Goal: Task Accomplishment & Management: Complete application form

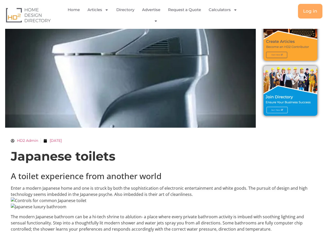
scroll to position [26, 0]
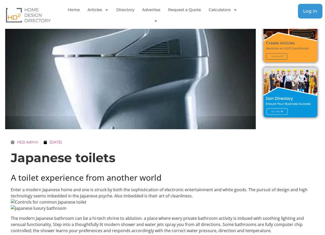
click at [300, 10] on link "Log in" at bounding box center [310, 11] width 24 height 15
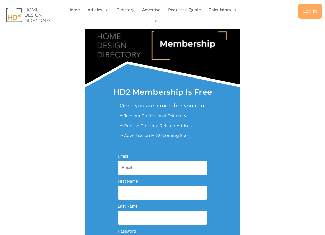
click at [152, 166] on input "Email" at bounding box center [163, 168] width 90 height 14
click at [258, 169] on div "HD2 Membership Is Free Once you are a member you can: ⇒ Join our Professional D…" at bounding box center [162, 150] width 309 height 258
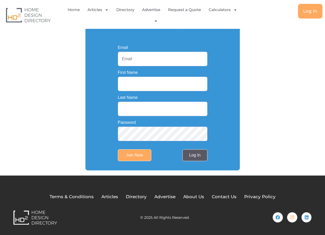
click at [198, 154] on link "Log In" at bounding box center [195, 155] width 25 height 12
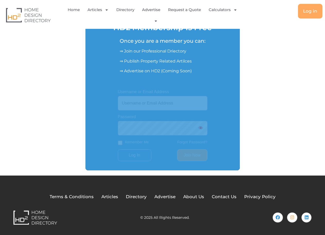
scroll to position [65, 0]
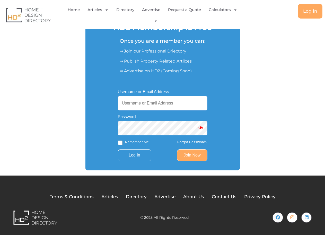
click at [148, 109] on input "Username or Email Address" at bounding box center [163, 103] width 90 height 14
paste input "[EMAIL_ADDRESS][DOMAIN_NAME]"
type input "[EMAIL_ADDRESS][DOMAIN_NAME]"
click at [194, 160] on link "Join Now" at bounding box center [192, 155] width 30 height 12
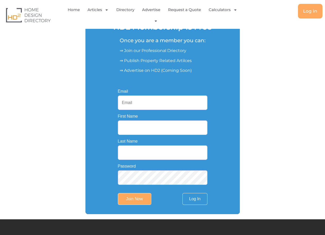
click at [141, 106] on input "Email" at bounding box center [163, 103] width 90 height 14
click at [149, 104] on input "Email" at bounding box center [163, 103] width 90 height 14
paste input "[EMAIL_ADDRESS][DOMAIN_NAME]"
type input "[EMAIL_ADDRESS][DOMAIN_NAME]"
click at [133, 127] on input "First Name" at bounding box center [163, 128] width 90 height 14
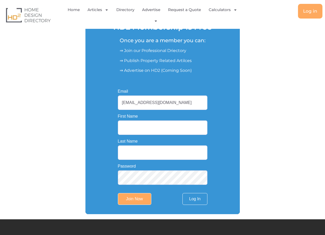
paste input "jamesrobart"
drag, startPoint x: 132, startPoint y: 129, endPoint x: 211, endPoint y: 148, distance: 81.3
click at [211, 148] on div "Email jamesrobart256@gmail.com First Name jamesrobart Last Name Password Join N…" at bounding box center [163, 147] width 108 height 134
type input "james"
click at [139, 153] on input "Last Name" at bounding box center [163, 153] width 90 height 14
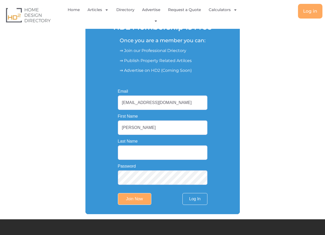
paste input "robart"
type input "robart"
click at [147, 202] on input "Join Now" at bounding box center [135, 199] width 34 height 12
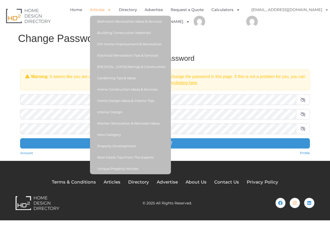
click at [109, 10] on icon "Menu" at bounding box center [109, 10] width 4 height 4
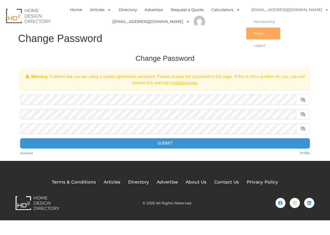
click at [254, 32] on link "Profile" at bounding box center [263, 34] width 34 height 12
click at [289, 10] on link "[EMAIL_ADDRESS][DOMAIN_NAME]" at bounding box center [290, 10] width 88 height 12
click at [284, 10] on link "[EMAIL_ADDRESS][DOMAIN_NAME]" at bounding box center [290, 10] width 88 height 12
click at [304, 10] on link "[EMAIL_ADDRESS][DOMAIN_NAME]" at bounding box center [290, 10] width 88 height 12
click at [265, 21] on link "Membership" at bounding box center [263, 22] width 34 height 12
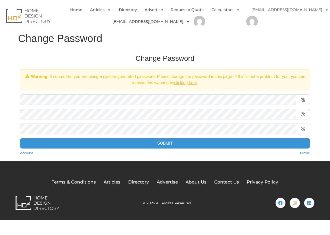
click at [71, 50] on div "Change Password Warning : It seems like you are using a system generated passwo…" at bounding box center [165, 105] width 300 height 112
click at [28, 154] on link "Account" at bounding box center [26, 153] width 13 height 5
click at [152, 23] on link "[EMAIL_ADDRESS][DOMAIN_NAME]" at bounding box center [150, 22] width 77 height 12
click at [151, 22] on link "[EMAIL_ADDRESS][DOMAIN_NAME]" at bounding box center [150, 22] width 77 height 12
click at [79, 9] on link "Home" at bounding box center [76, 10] width 12 height 12
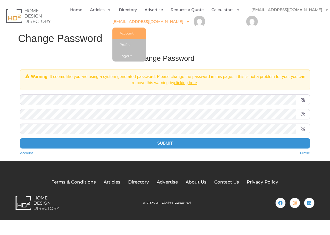
click at [145, 30] on link "Account" at bounding box center [129, 33] width 34 height 11
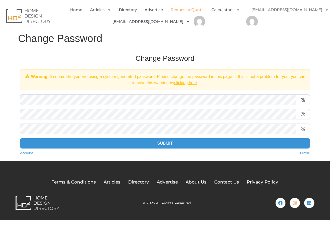
click at [180, 9] on link "Request a Quote" at bounding box center [187, 10] width 33 height 12
click at [34, 17] on img at bounding box center [28, 16] width 45 height 15
click at [308, 154] on link "Profile" at bounding box center [305, 153] width 10 height 5
drag, startPoint x: 0, startPoint y: 0, endPoint x: 308, endPoint y: 153, distance: 344.0
click at [308, 153] on link "Profile" at bounding box center [305, 153] width 10 height 5
